Goal: Communication & Community: Answer question/provide support

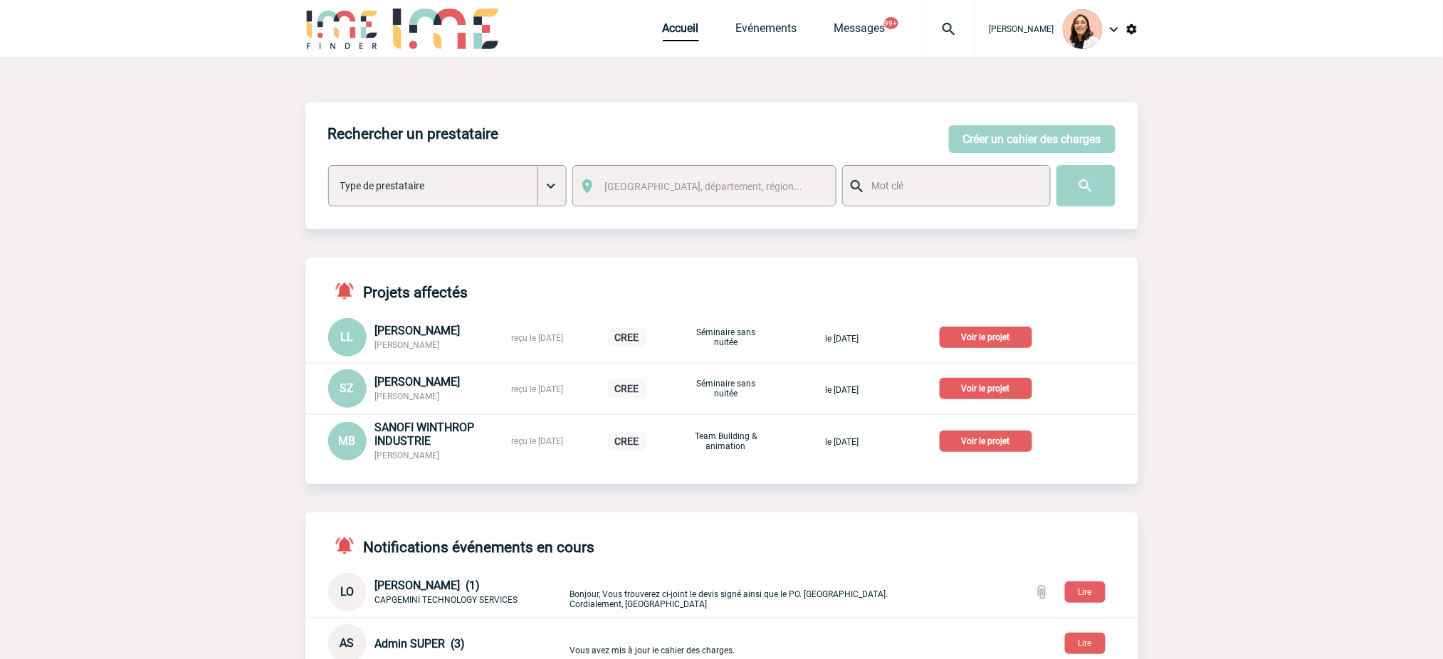
click at [944, 24] on img at bounding box center [948, 29] width 51 height 17
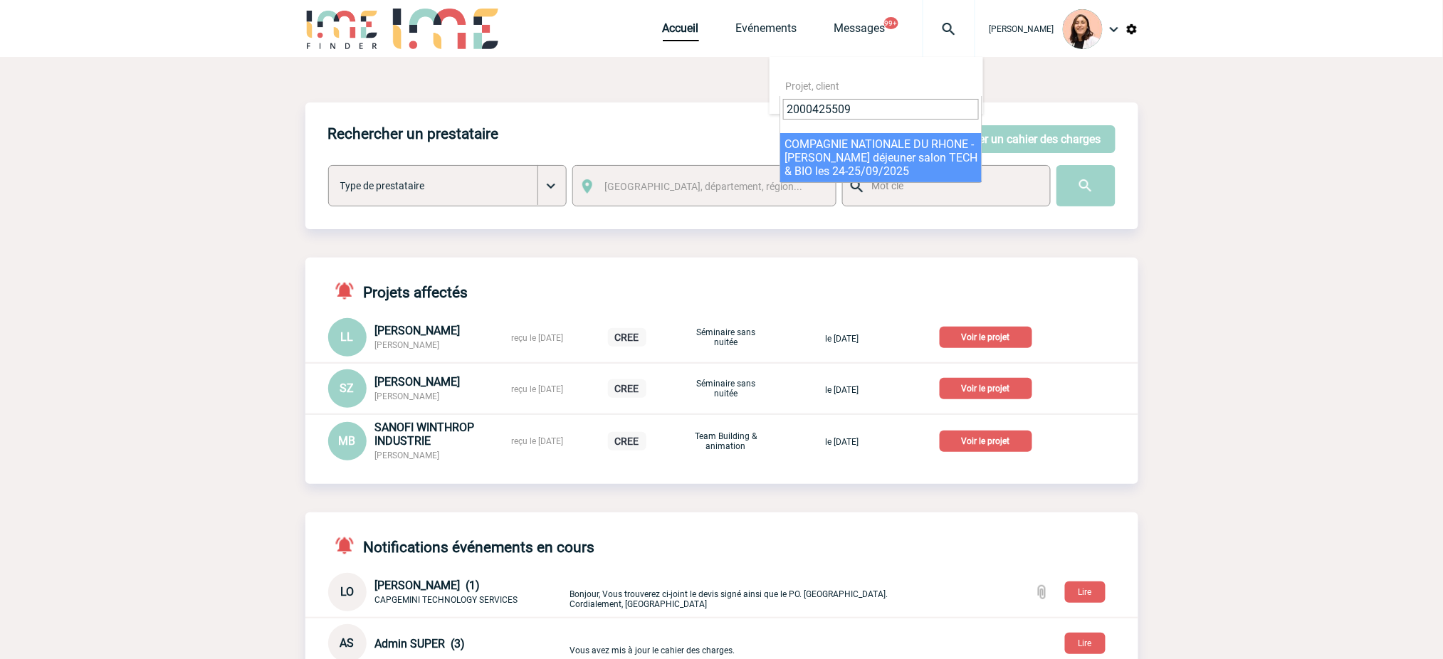
type input "2000425509"
select select "25010"
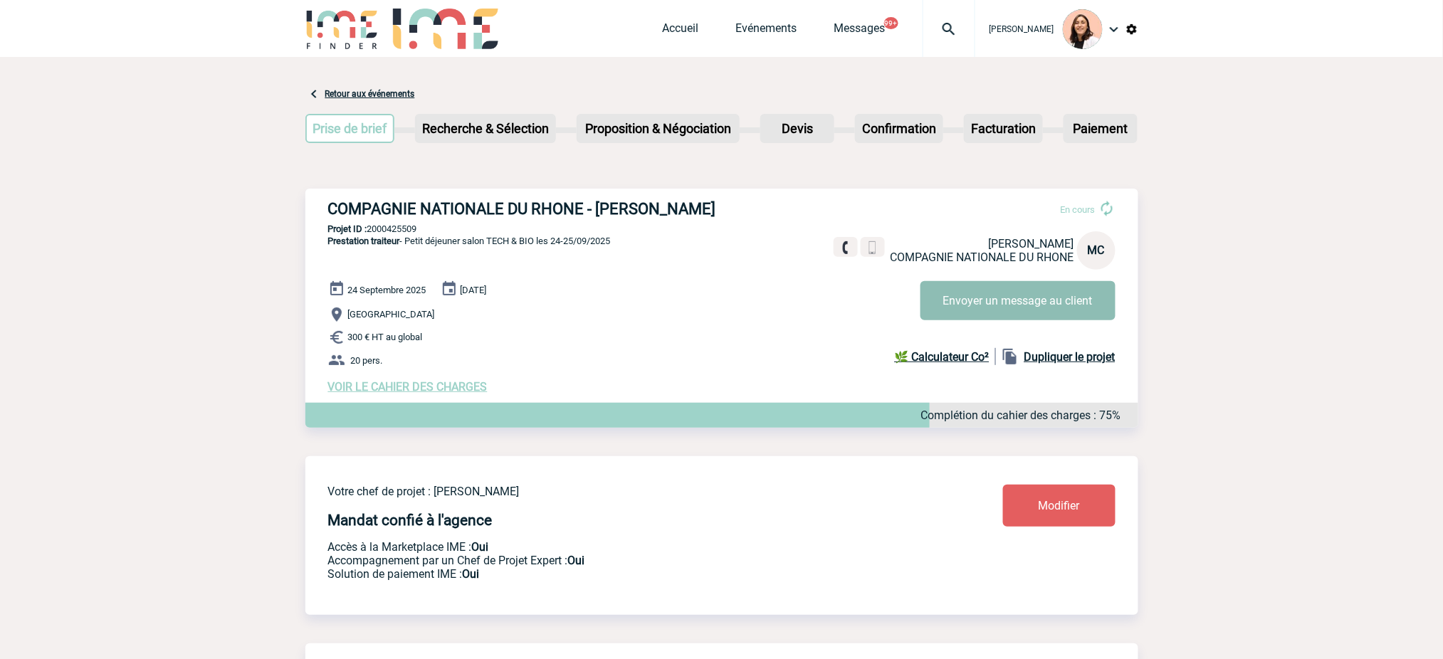
click at [951, 311] on button "Envoyer un message au client" at bounding box center [1018, 300] width 195 height 39
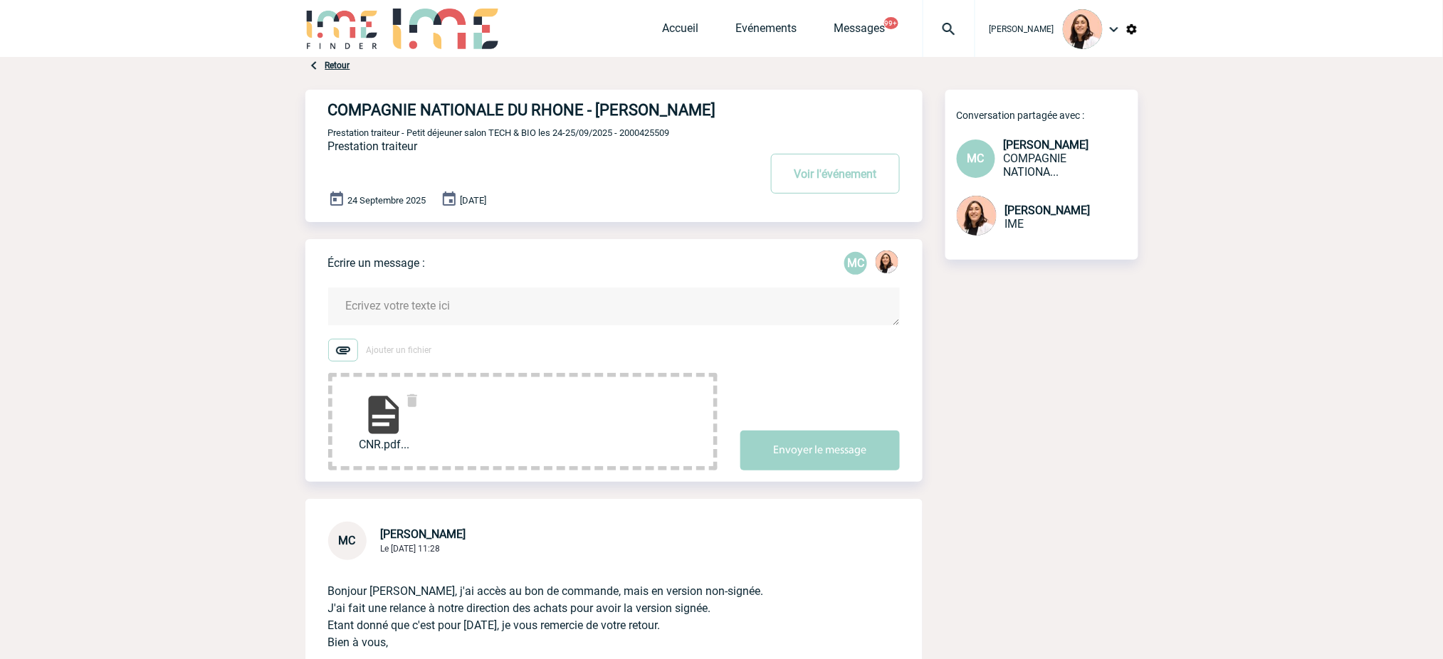
drag, startPoint x: 515, startPoint y: 326, endPoint x: 526, endPoint y: 303, distance: 25.2
click at [515, 325] on textarea at bounding box center [614, 307] width 572 height 38
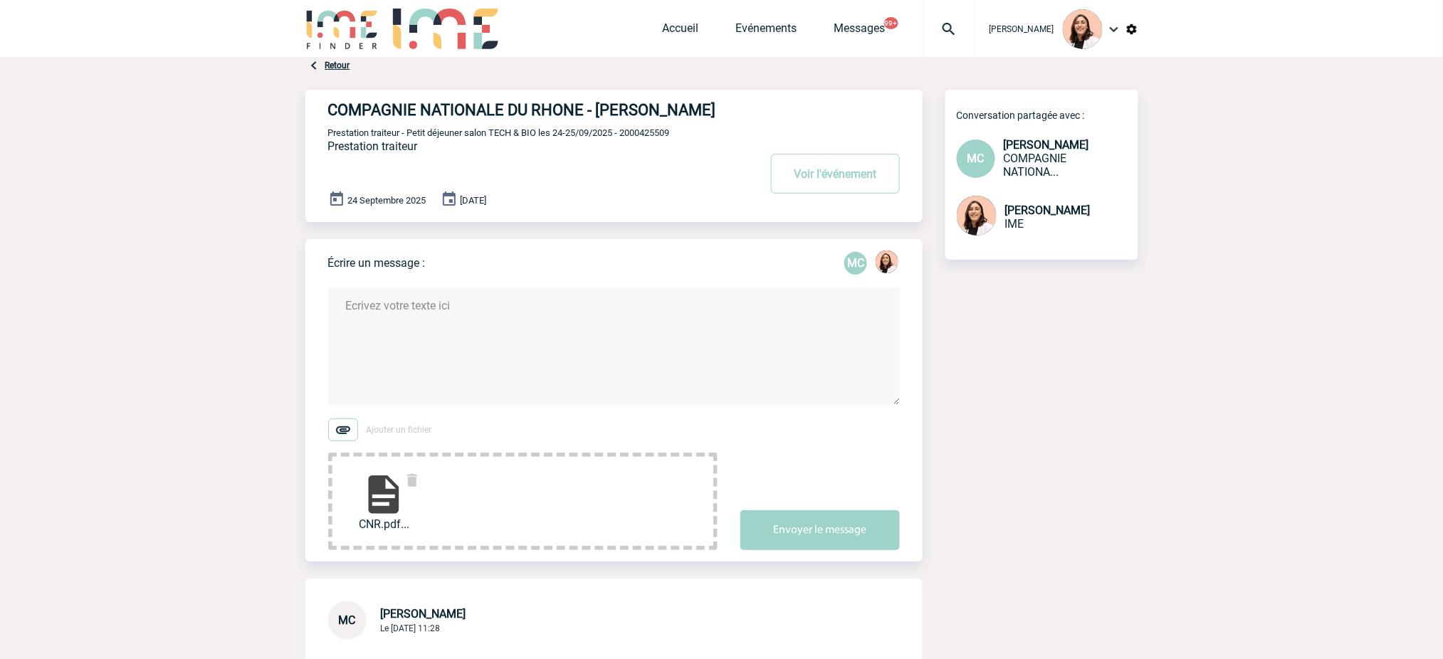
paste textarea "Bonjour, J’espère que vous allez bien, Le prestataire vient de revenir vers moi…"
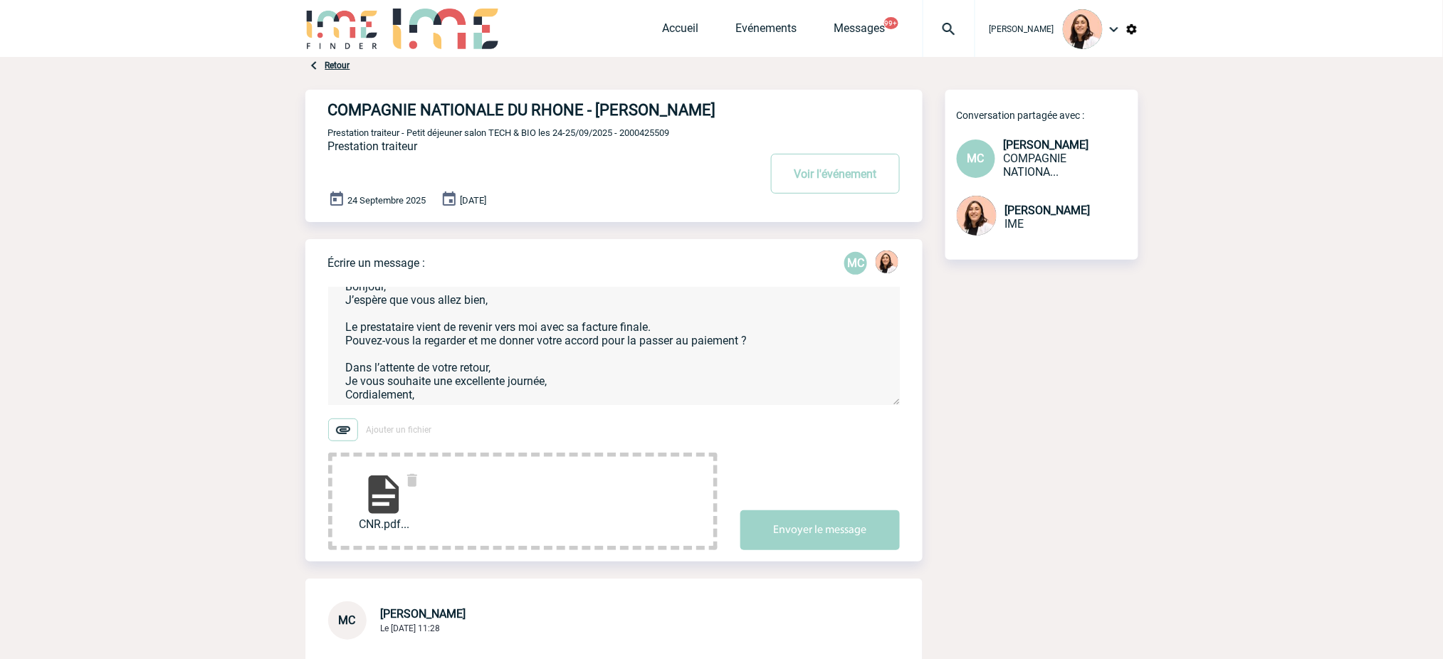
scroll to position [34, 0]
drag, startPoint x: 609, startPoint y: 107, endPoint x: 600, endPoint y: 107, distance: 8.5
click at [601, 107] on h4 "COMPAGNIE NATIONALE DU RHONE - Marie-Stéphanie CHEVILLARD" at bounding box center [522, 110] width 388 height 18
click at [600, 107] on h4 "COMPAGNIE NATIONALE DU RHONE - Marie-Stéphanie CHEVILLARD" at bounding box center [522, 110] width 388 height 18
drag, startPoint x: 714, startPoint y: 108, endPoint x: 601, endPoint y: 106, distance: 113.2
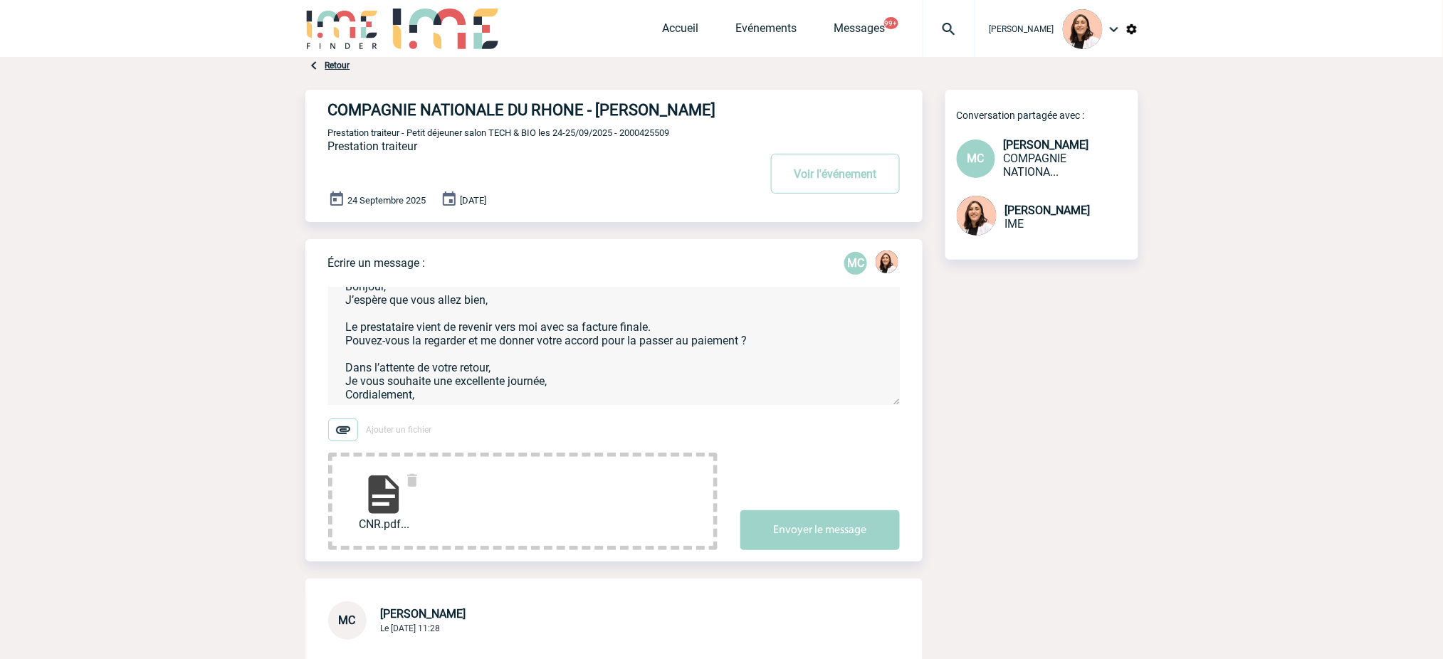
click at [601, 106] on h4 "COMPAGNIE NATIONALE DU RHONE - Marie-Stéphanie CHEVILLARD" at bounding box center [522, 110] width 388 height 18
copy h4 "Marie-Stéphanie"
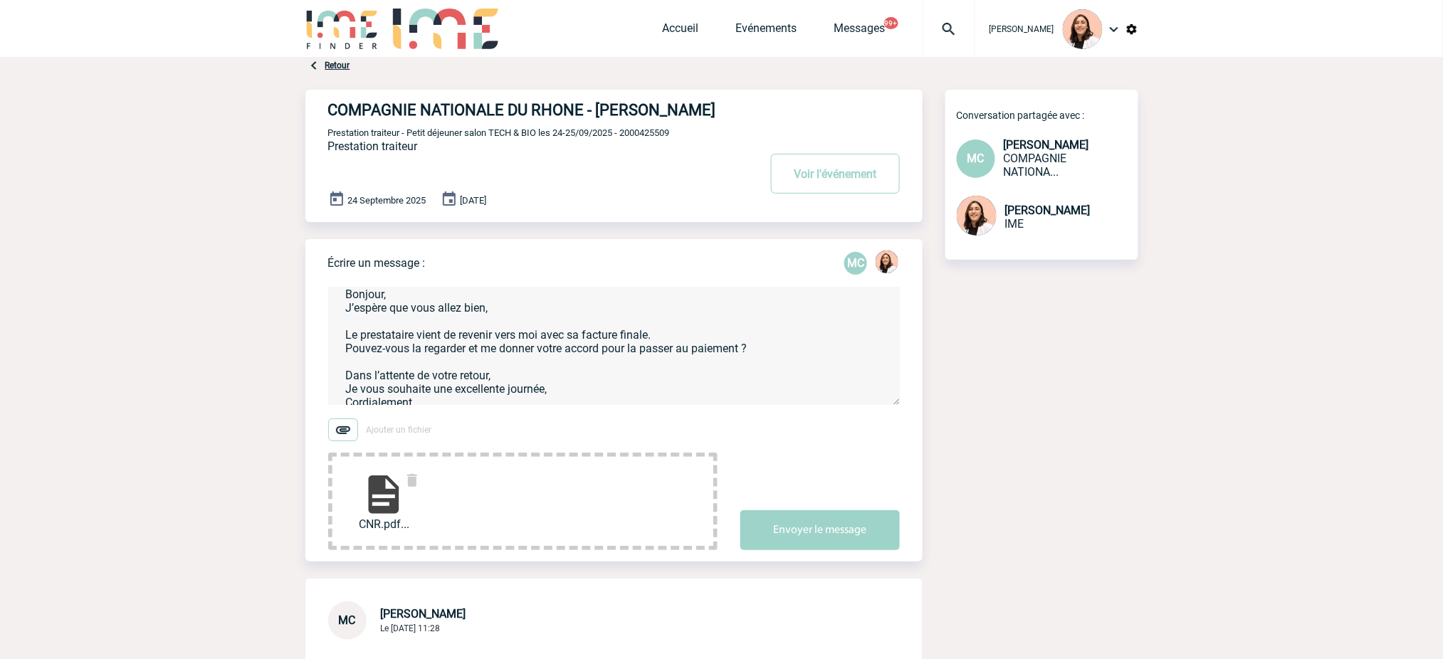
scroll to position [0, 0]
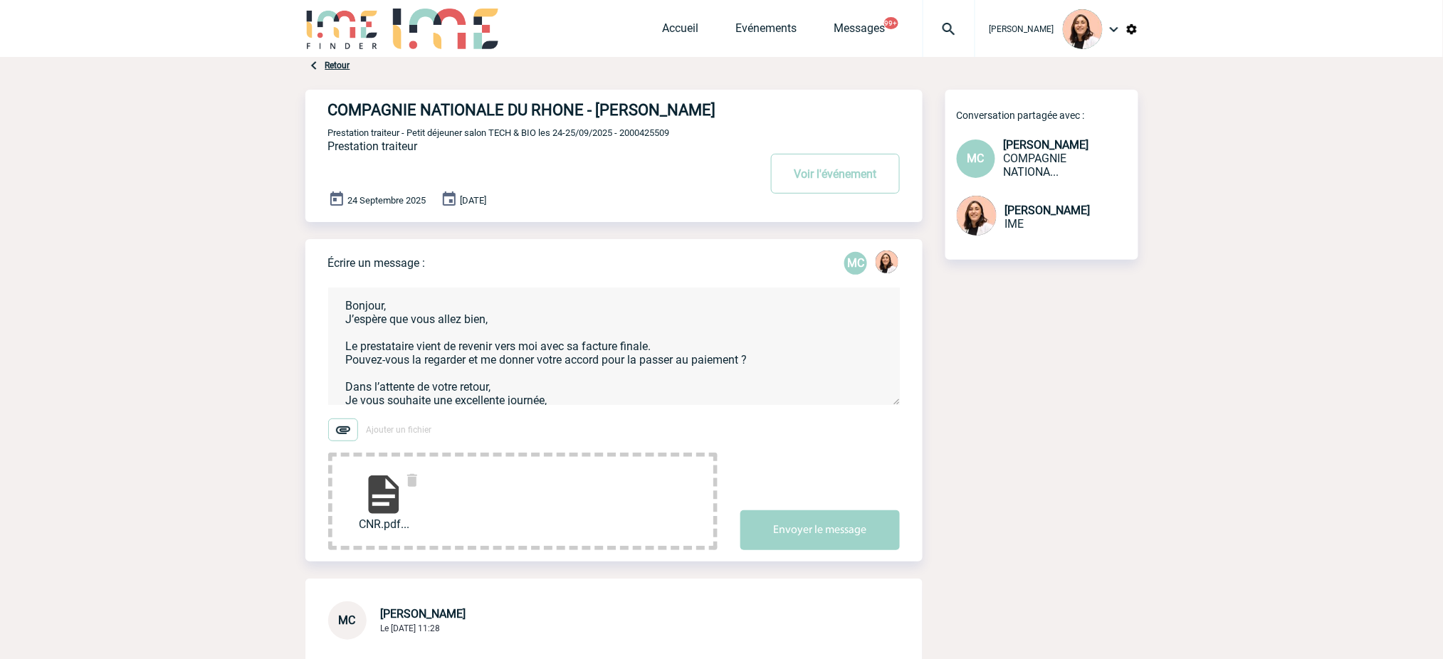
click at [384, 329] on textarea "Bonjour, J’espère que vous allez bien, Le prestataire vient de revenir vers moi…" at bounding box center [614, 346] width 572 height 117
paste textarea "Marie-Stéphanie"
type textarea "Bonjour Marie-Stéphanie, J’espère que vous allez bien, Le prestataire vient de …"
click at [852, 550] on button "Envoyer le message" at bounding box center [819, 531] width 159 height 40
